Goal: Complete application form

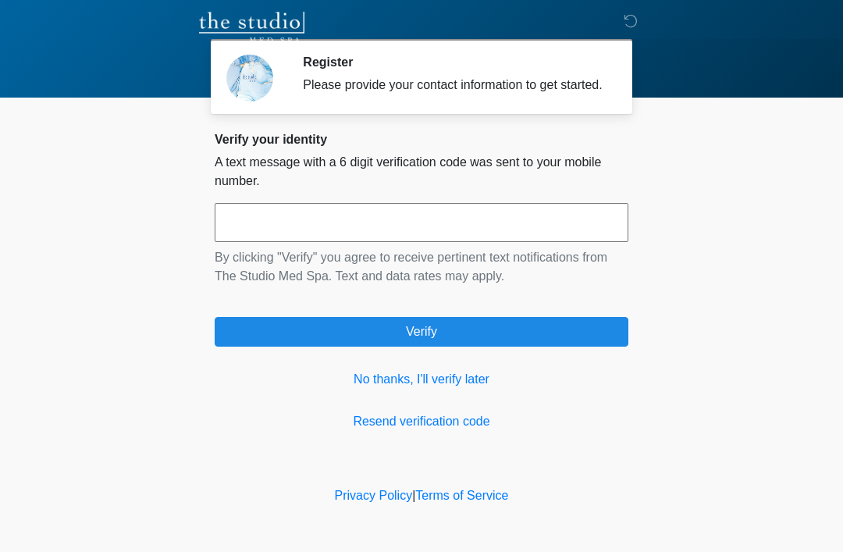
click at [465, 389] on link "No thanks, I'll verify later" at bounding box center [422, 379] width 414 height 19
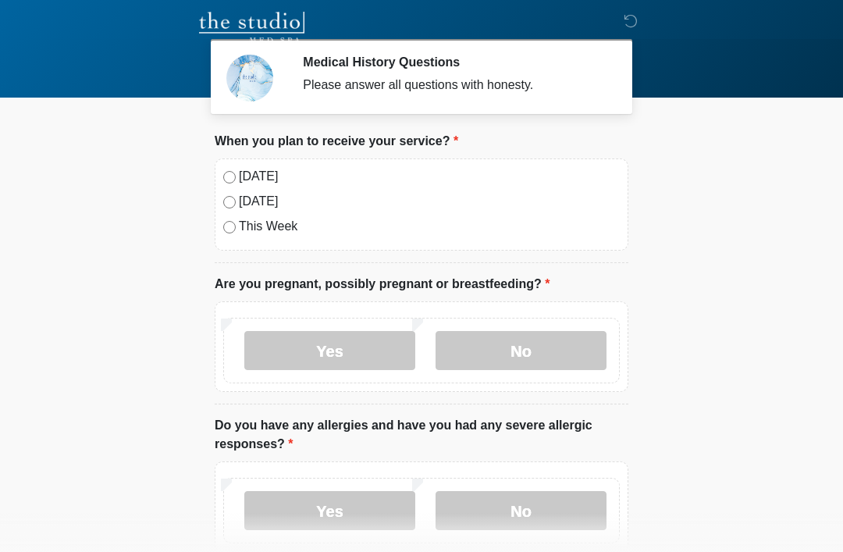
click at [275, 178] on label "Today" at bounding box center [429, 176] width 381 height 19
click at [523, 368] on label "No" at bounding box center [521, 350] width 171 height 39
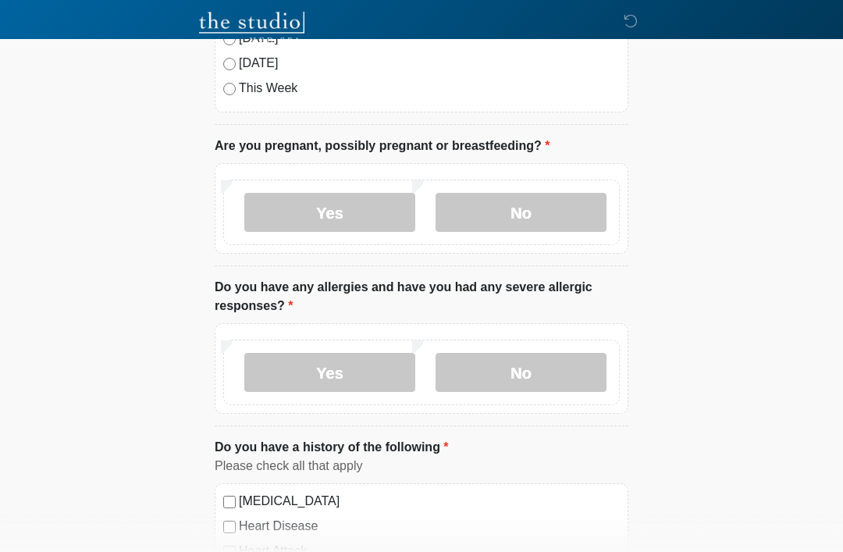
scroll to position [139, 0]
click at [547, 372] on label "No" at bounding box center [521, 371] width 171 height 39
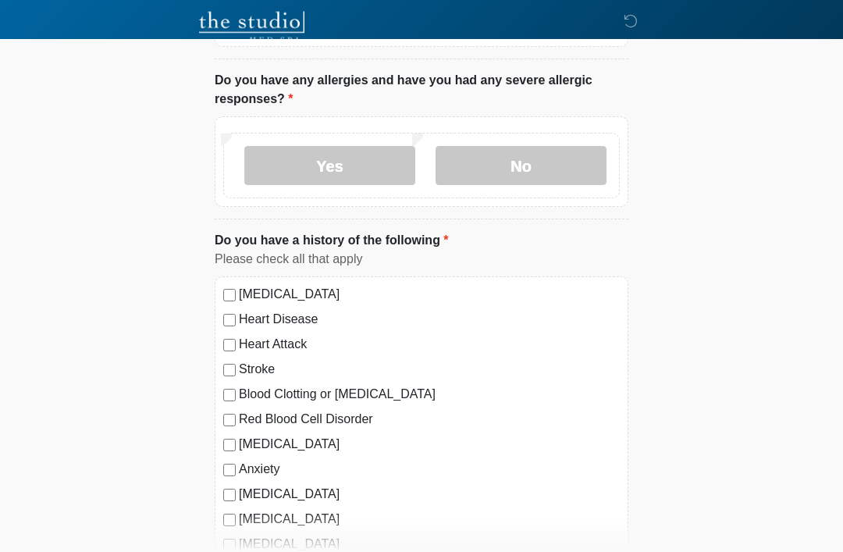
scroll to position [344, 0]
click at [284, 442] on label "Depression" at bounding box center [429, 445] width 381 height 19
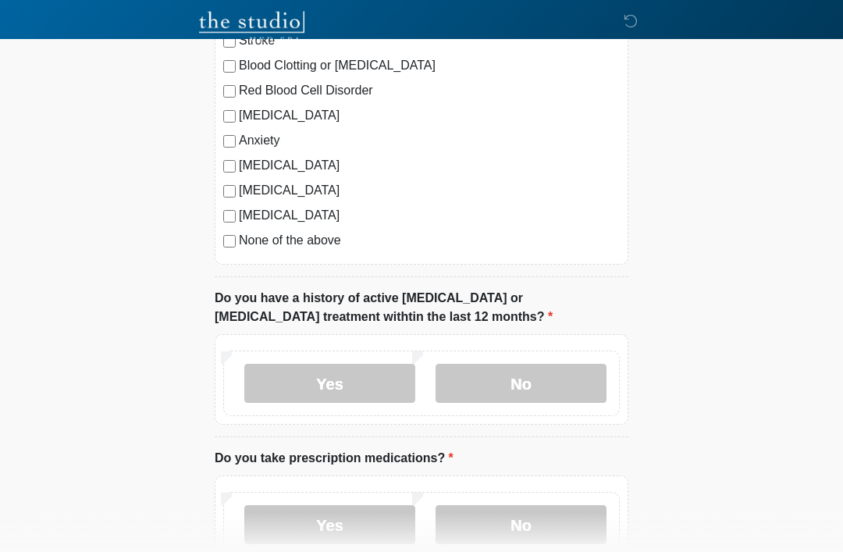
scroll to position [677, 0]
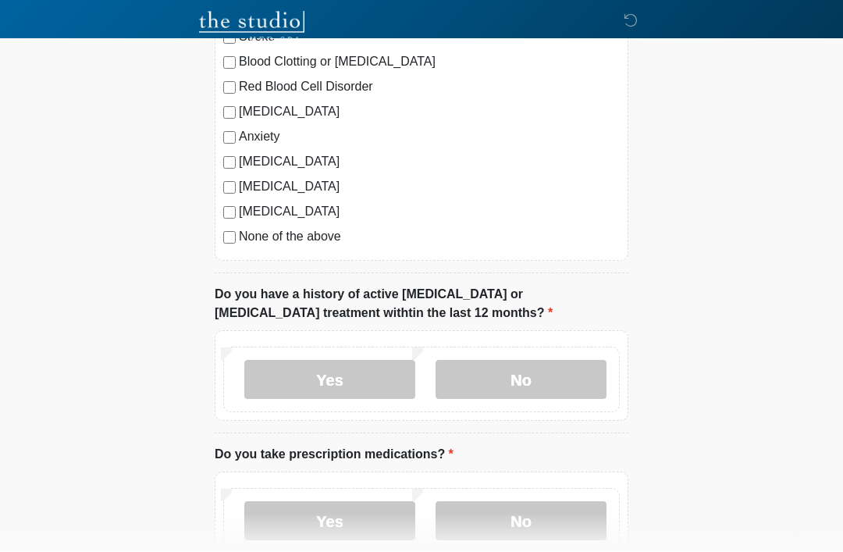
click at [561, 376] on label "No" at bounding box center [521, 380] width 171 height 39
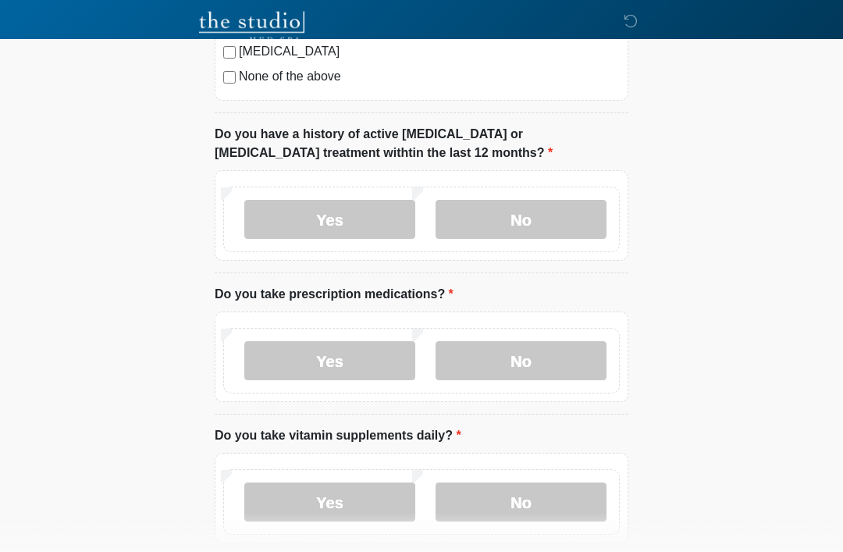
scroll to position [846, 0]
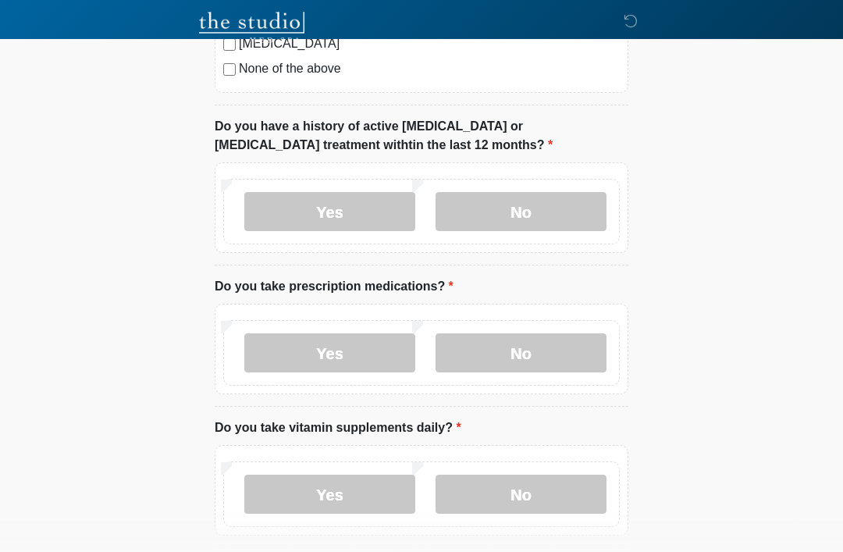
click at [378, 352] on label "Yes" at bounding box center [329, 352] width 171 height 39
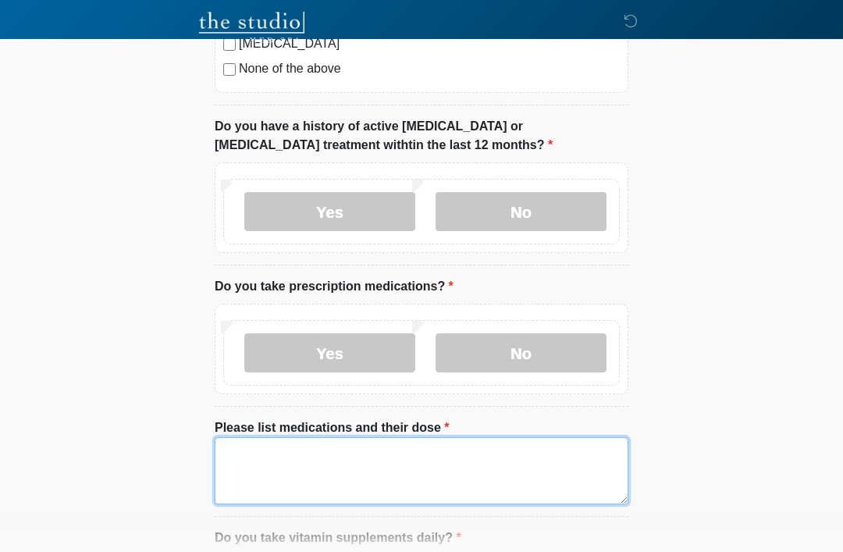
click at [357, 470] on textarea "Please list medications and their dose" at bounding box center [422, 470] width 414 height 67
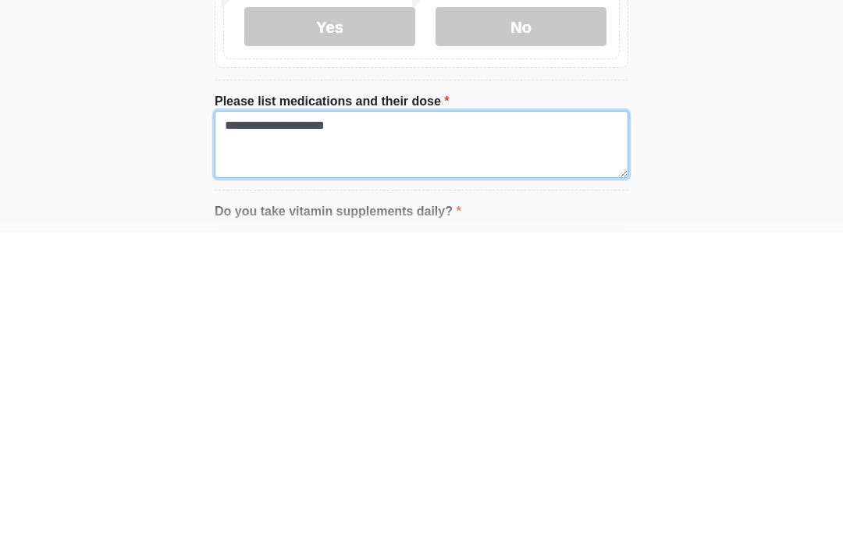
click at [414, 429] on textarea "**********" at bounding box center [422, 462] width 414 height 67
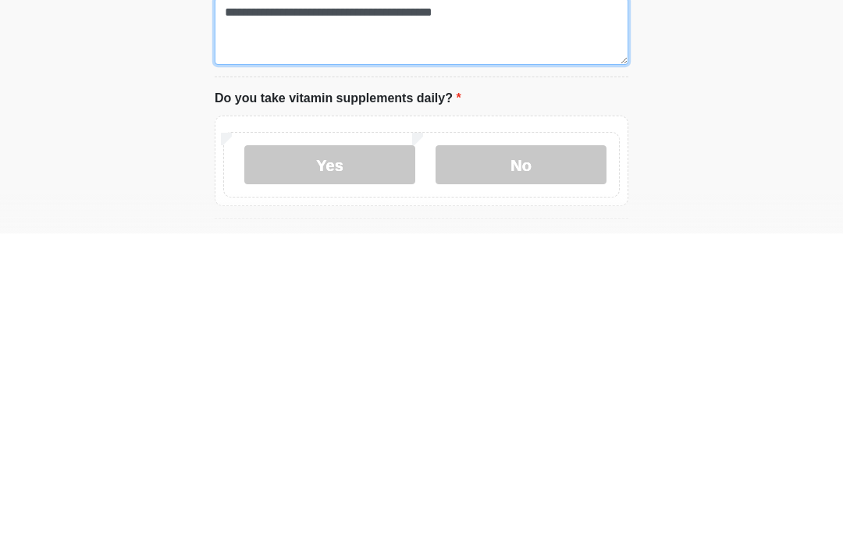
scroll to position [974, 0]
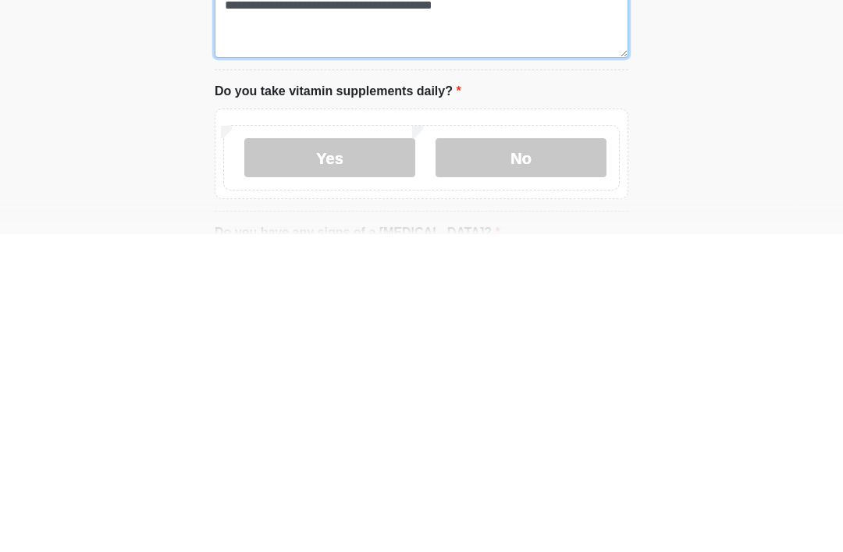
type textarea "**********"
click at [539, 457] on label "No" at bounding box center [521, 476] width 171 height 39
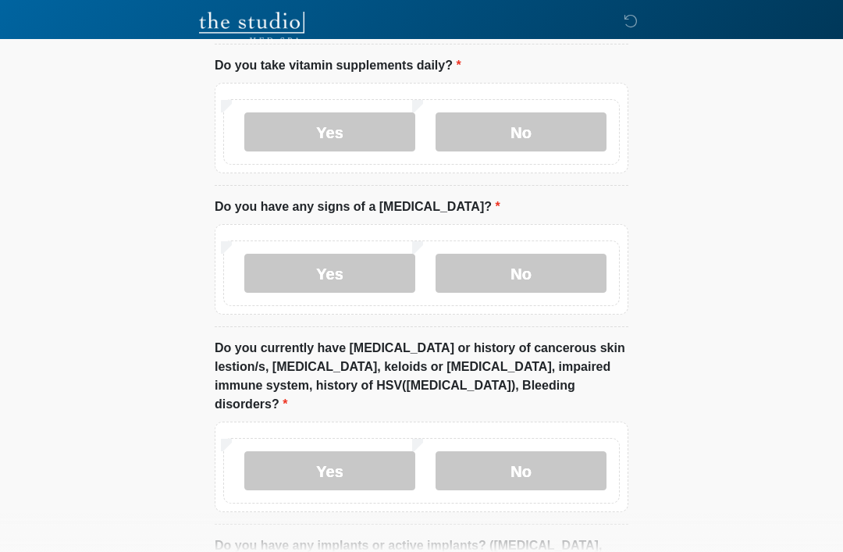
scroll to position [1366, 0]
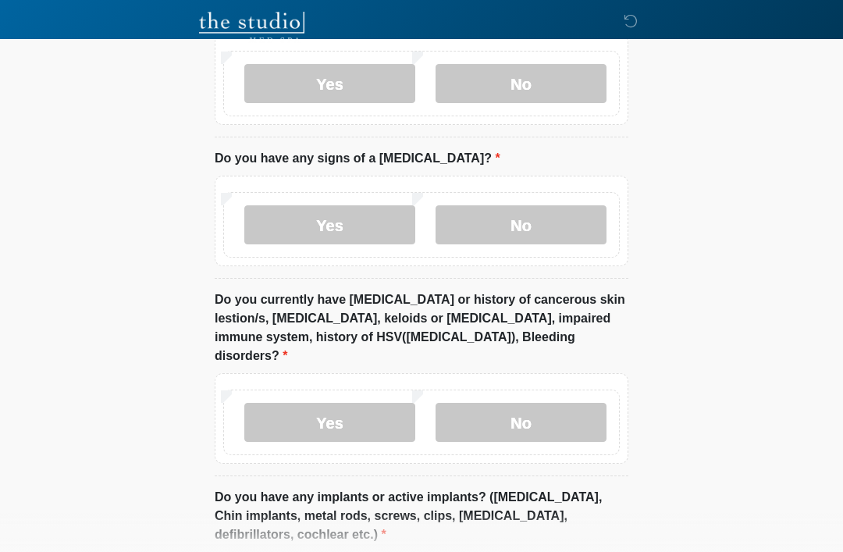
click at [537, 224] on label "No" at bounding box center [521, 224] width 171 height 39
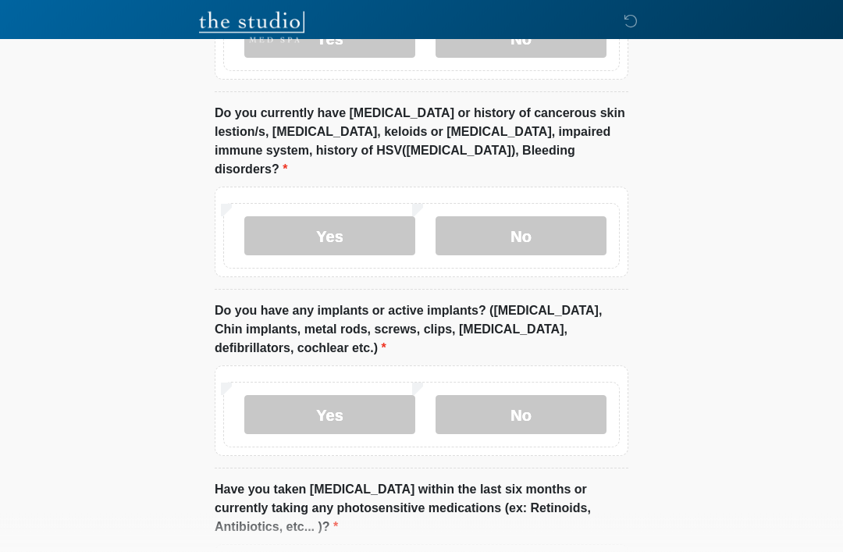
click at [565, 217] on label "No" at bounding box center [521, 236] width 171 height 39
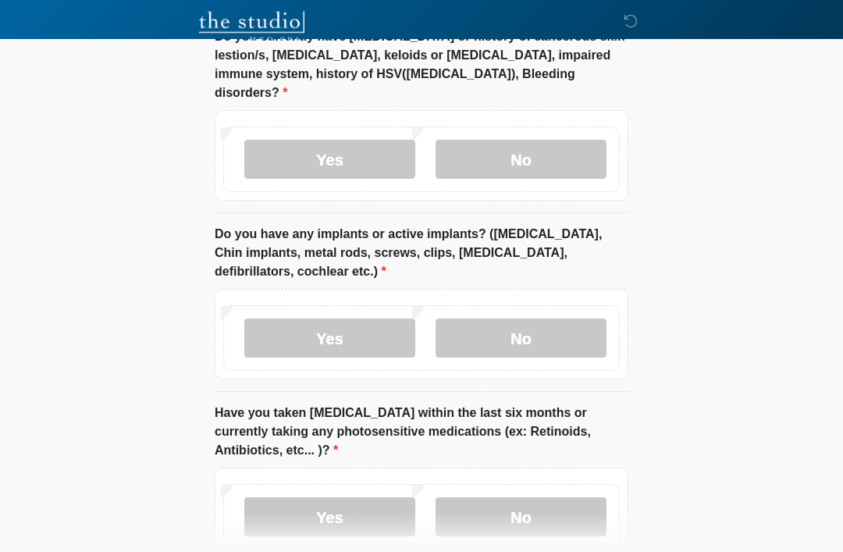
scroll to position [1647, 0]
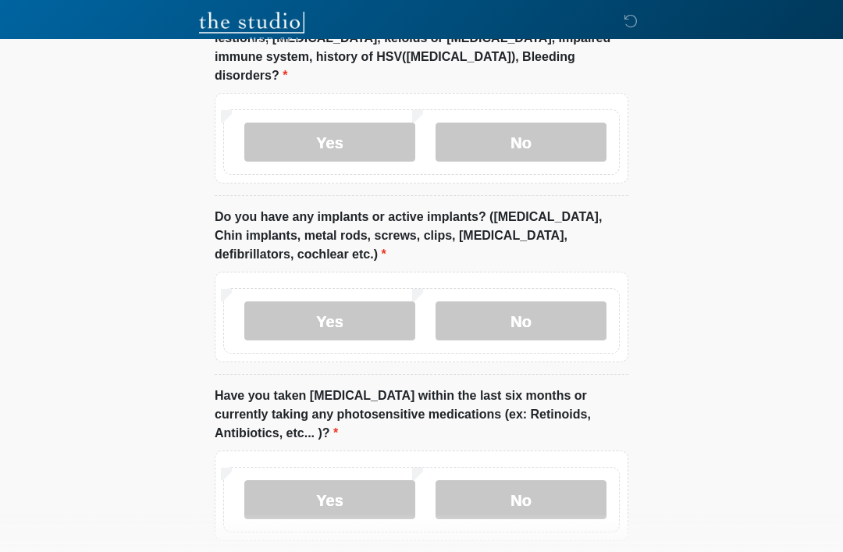
click at [551, 301] on label "No" at bounding box center [521, 320] width 171 height 39
click at [501, 488] on label "No" at bounding box center [521, 499] width 171 height 39
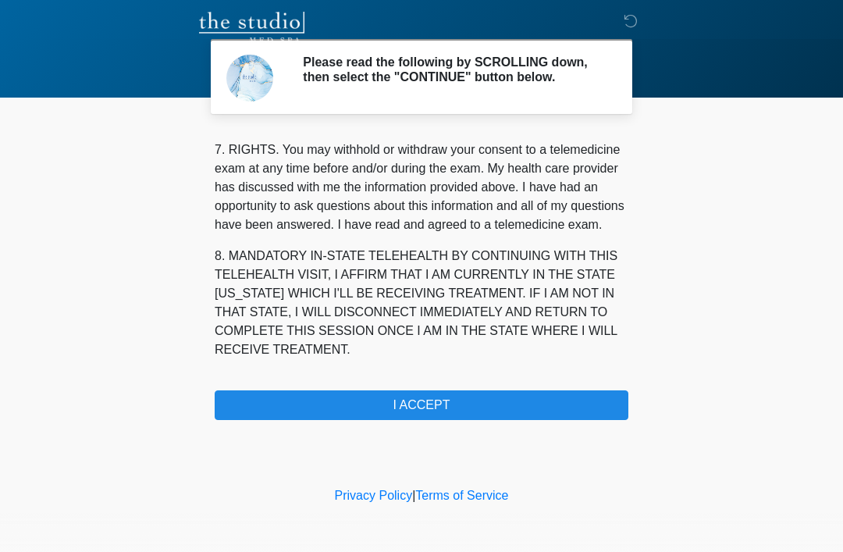
scroll to position [685, 0]
click at [428, 419] on button "I ACCEPT" at bounding box center [422, 405] width 414 height 30
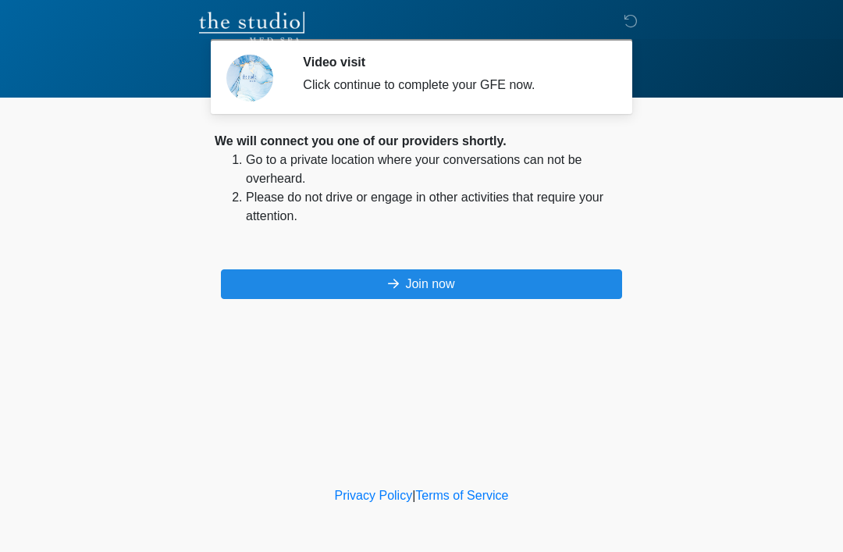
click at [472, 269] on button "Join now" at bounding box center [421, 284] width 401 height 30
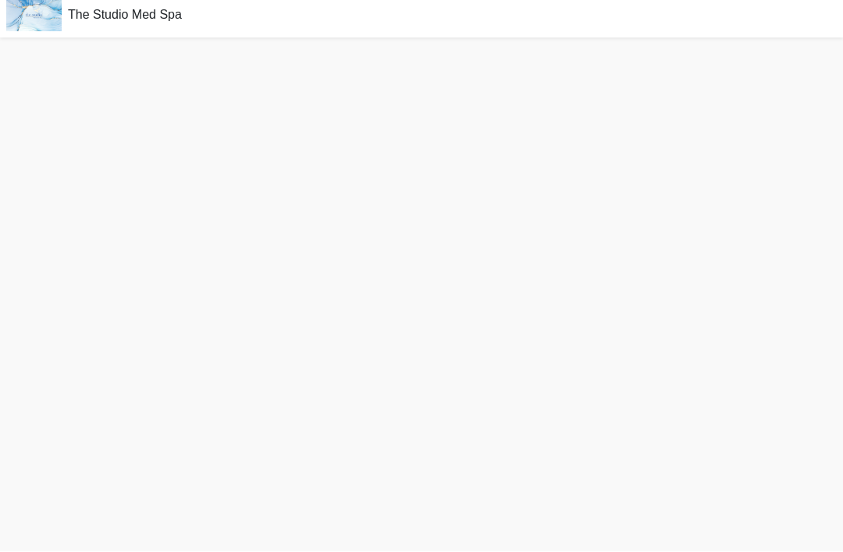
scroll to position [27, 0]
